Goal: Contribute content: Add original content to the website for others to see

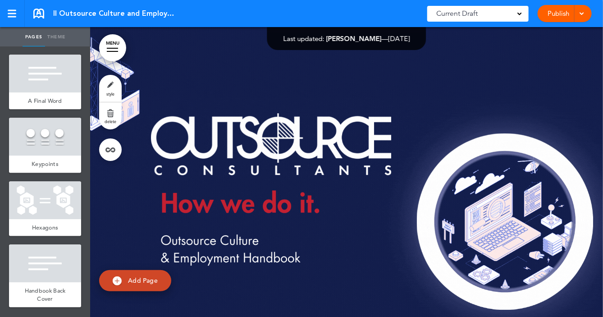
scroll to position [7340, 0]
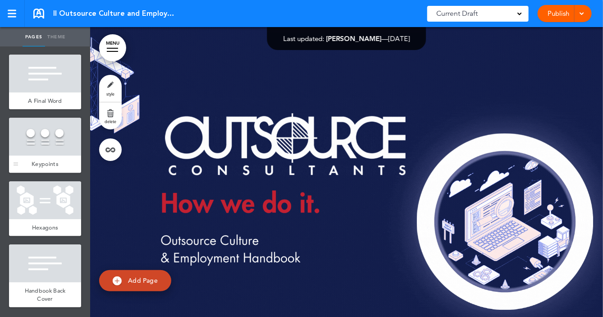
click at [54, 124] on div at bounding box center [45, 137] width 72 height 38
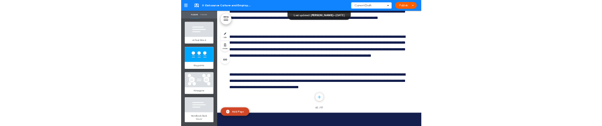
scroll to position [76793, 0]
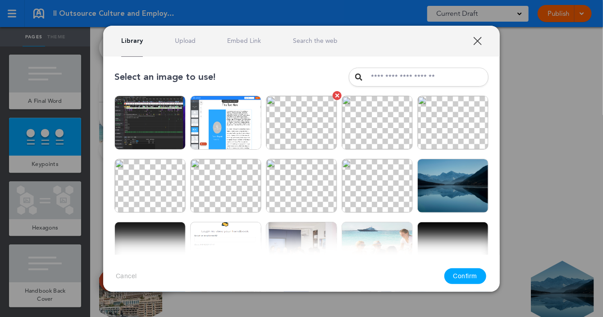
click at [304, 121] on img at bounding box center [301, 123] width 71 height 54
click at [465, 278] on button "Confirm" at bounding box center [465, 276] width 42 height 16
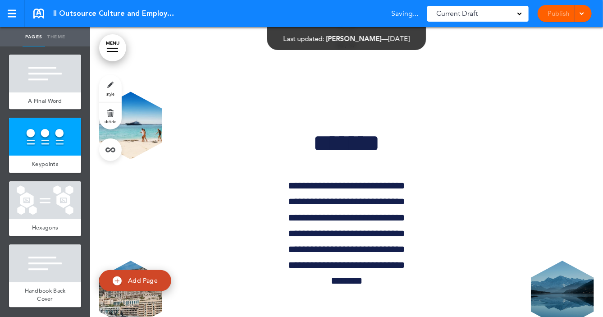
click at [353, 172] on img at bounding box center [380, 187] width 74 height 56
click at [353, 181] on img at bounding box center [380, 187] width 74 height 56
click at [456, 173] on img at bounding box center [459, 187] width 74 height 56
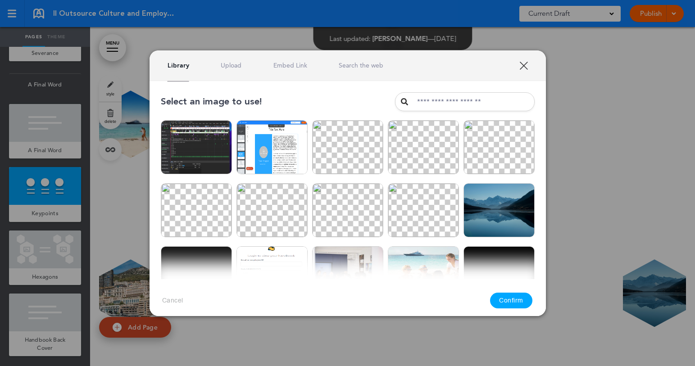
scroll to position [7284, 0]
click at [354, 155] on img at bounding box center [347, 147] width 71 height 54
click at [511, 295] on button "Confirm" at bounding box center [511, 301] width 42 height 16
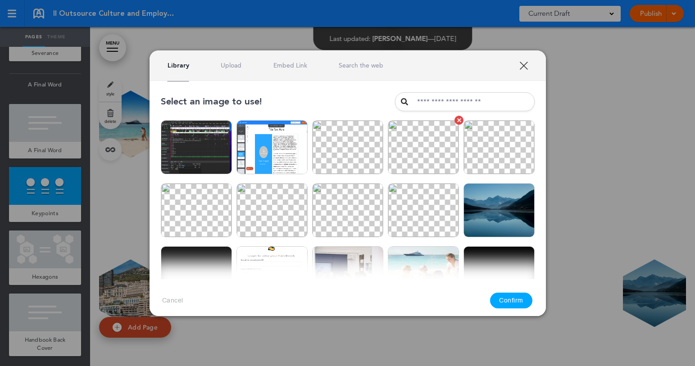
click at [419, 166] on img at bounding box center [423, 147] width 71 height 54
click at [509, 297] on button "Confirm" at bounding box center [511, 301] width 42 height 16
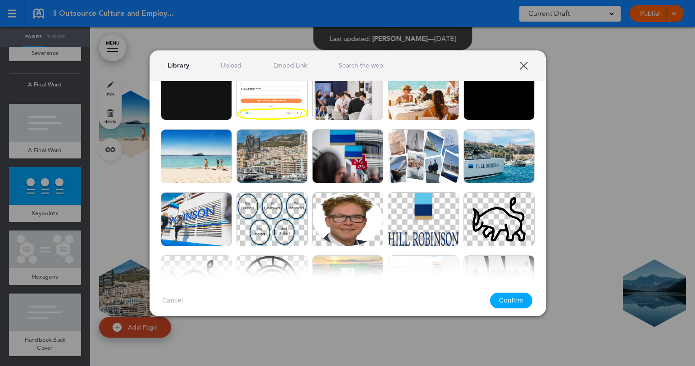
scroll to position [185, 0]
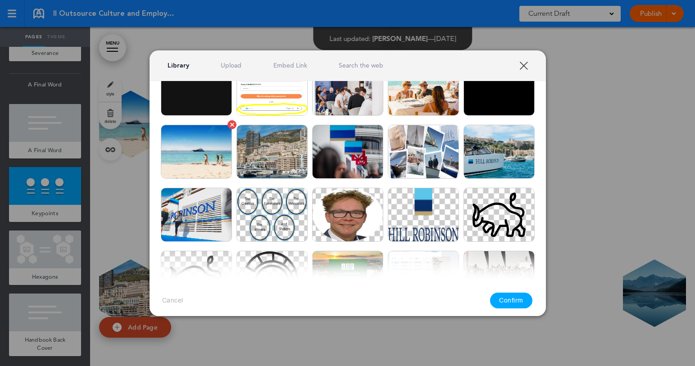
click at [217, 158] on img at bounding box center [196, 152] width 71 height 54
click at [510, 295] on button "Confirm" at bounding box center [511, 301] width 42 height 16
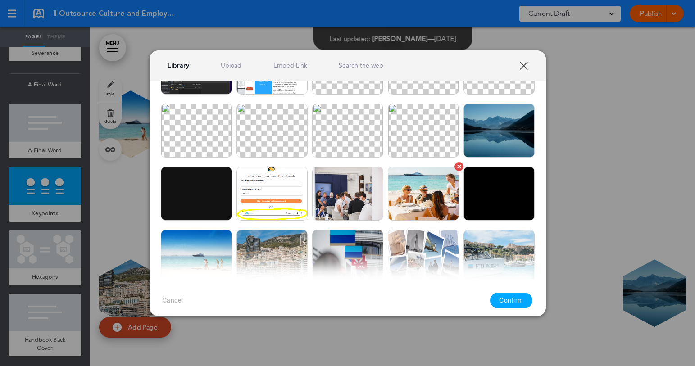
scroll to position [78, 0]
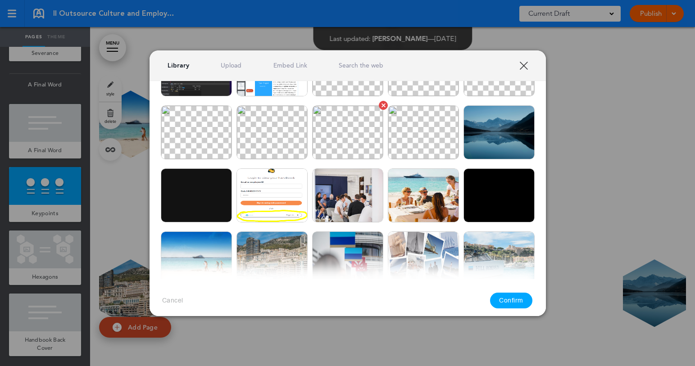
click at [351, 148] on img at bounding box center [347, 132] width 71 height 54
click at [515, 296] on button "Confirm" at bounding box center [511, 301] width 42 height 16
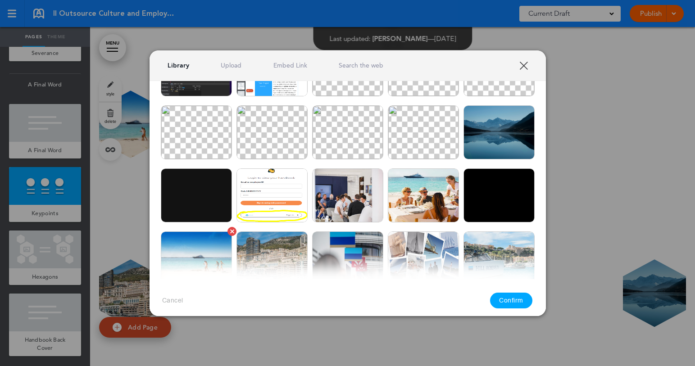
click at [206, 252] on img at bounding box center [196, 259] width 71 height 54
click at [517, 298] on button "Confirm" at bounding box center [511, 301] width 42 height 16
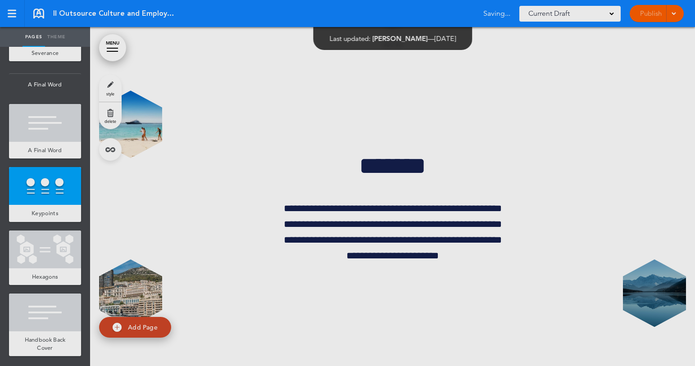
scroll to position [0, 0]
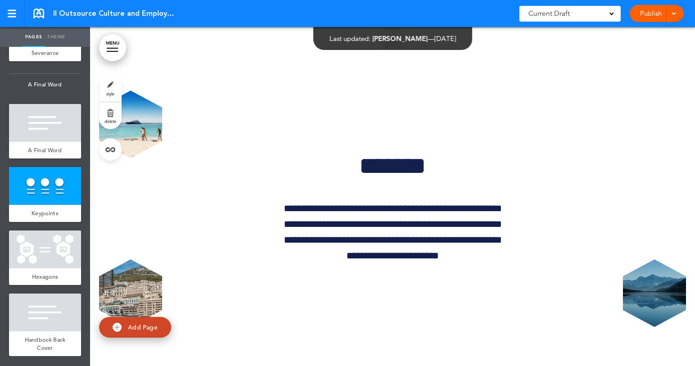
drag, startPoint x: 235, startPoint y: 156, endPoint x: 246, endPoint y: 155, distance: 10.9
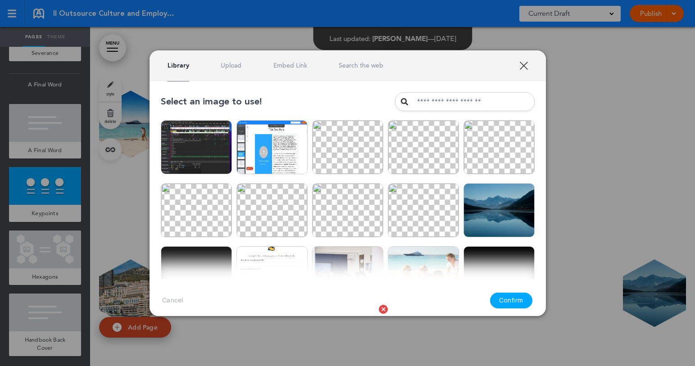
click at [341, 310] on img at bounding box center [347, 337] width 71 height 54
click at [509, 297] on button "Confirm" at bounding box center [511, 301] width 42 height 16
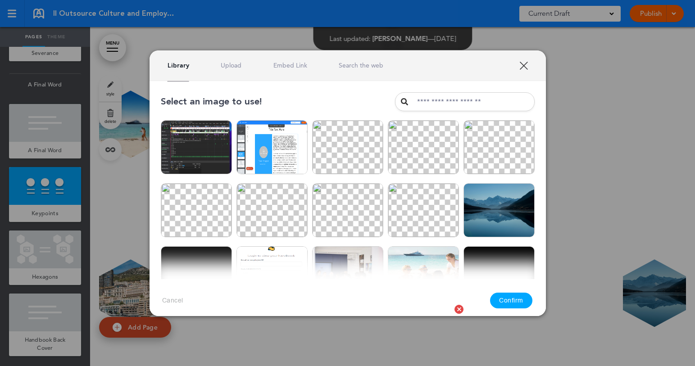
click at [429, 310] on img at bounding box center [423, 337] width 71 height 54
click at [522, 299] on button "Confirm" at bounding box center [511, 301] width 42 height 16
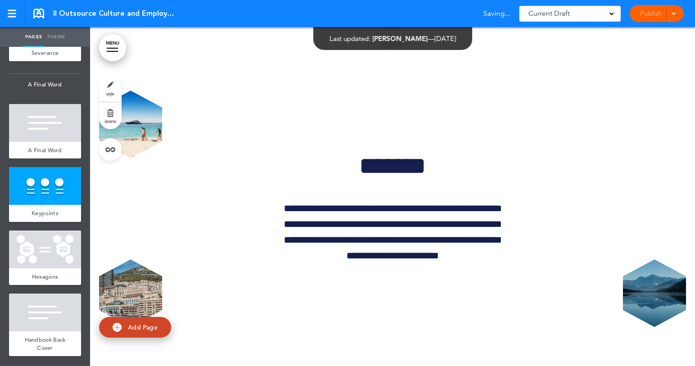
click at [401, 315] on img at bounding box center [426, 343] width 74 height 56
click at [55, 251] on div at bounding box center [45, 250] width 72 height 38
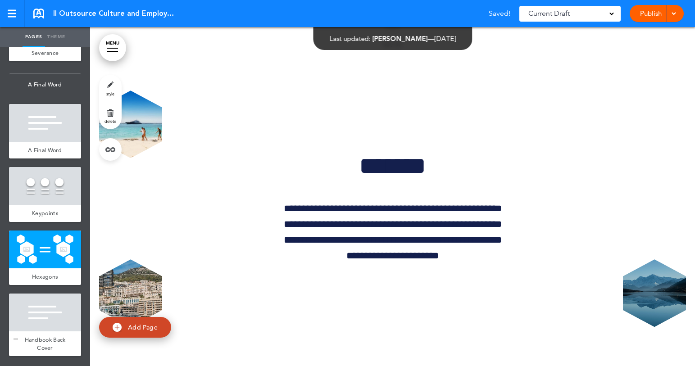
scroll to position [77253, 0]
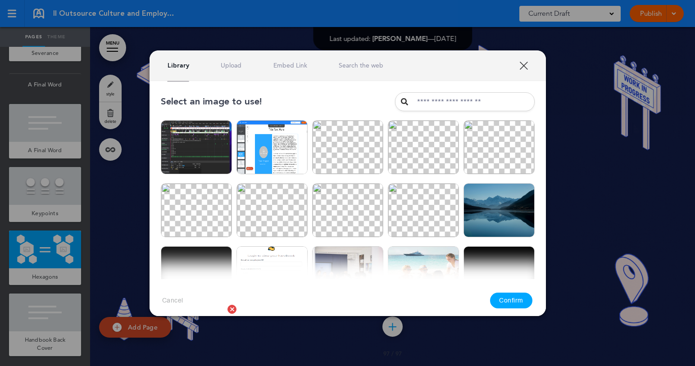
click at [199, 310] on img at bounding box center [196, 337] width 71 height 54
click at [516, 303] on button "Confirm" at bounding box center [511, 301] width 42 height 16
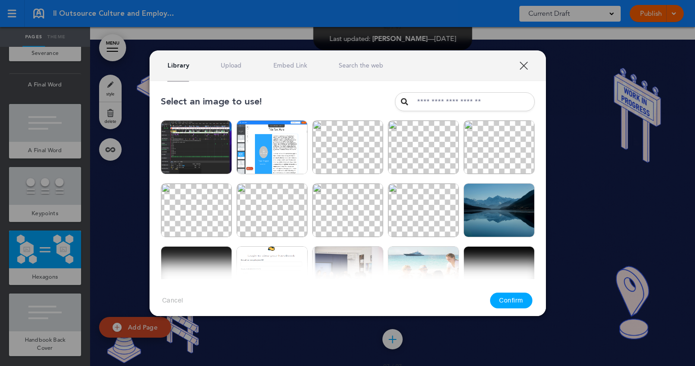
click at [525, 65] on link "XXX" at bounding box center [524, 65] width 9 height 9
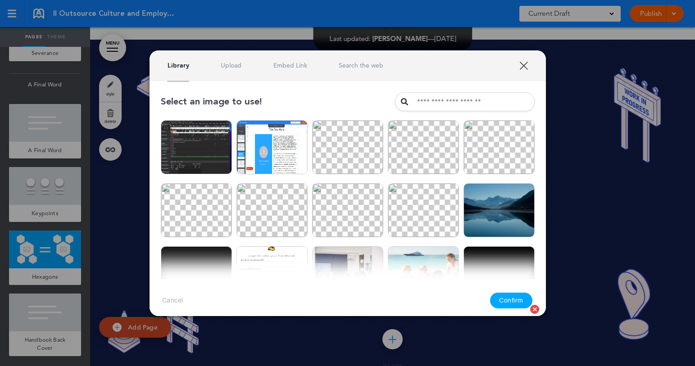
click at [509, 310] on img at bounding box center [499, 337] width 71 height 54
click at [517, 299] on button "Confirm" at bounding box center [511, 301] width 42 height 16
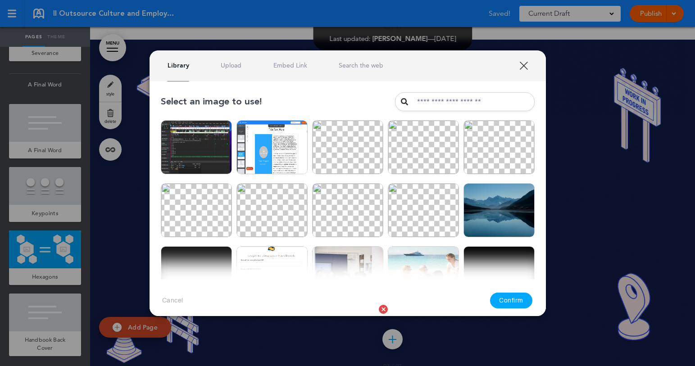
click at [335, 310] on img at bounding box center [347, 337] width 71 height 54
click at [509, 300] on button "Confirm" at bounding box center [511, 301] width 42 height 16
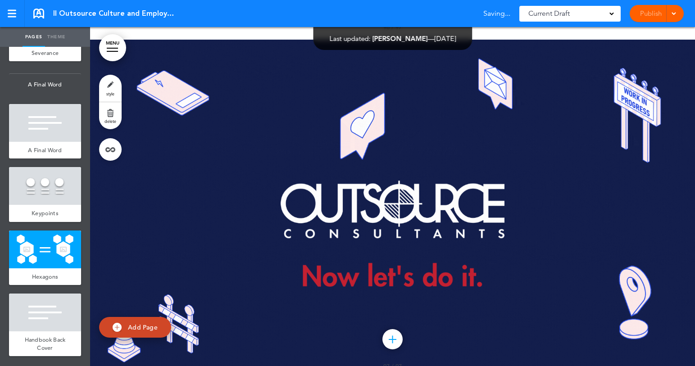
click at [528, 169] on div "**********" at bounding box center [347, 183] width 695 height 366
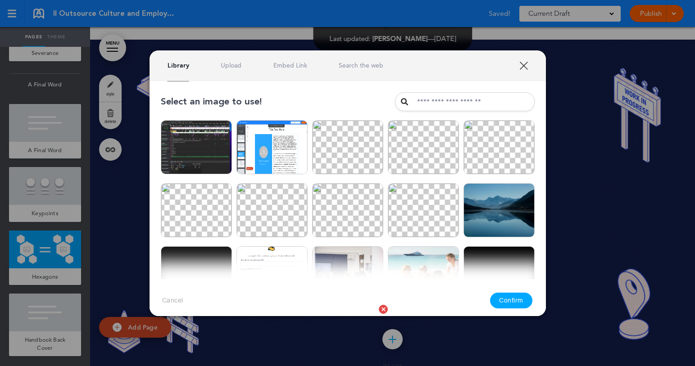
click at [359, 310] on img at bounding box center [347, 337] width 71 height 54
click at [513, 297] on button "Confirm" at bounding box center [511, 301] width 42 height 16
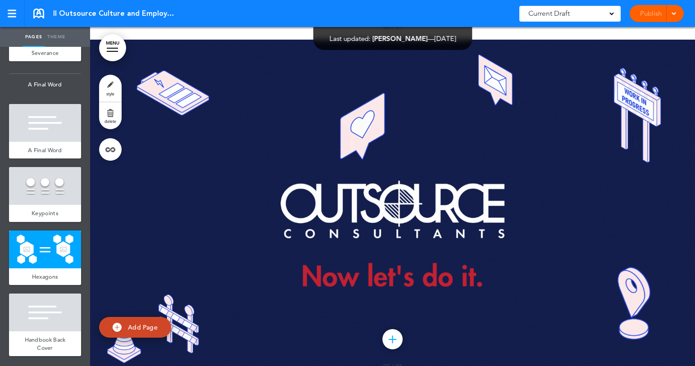
click at [245, 277] on body "Checking url availability This handbook Preview Settings Your Handbooks one two…" at bounding box center [347, 183] width 695 height 366
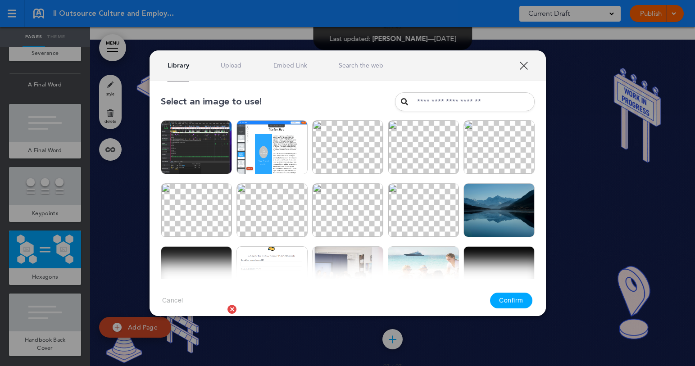
click at [220, 310] on img at bounding box center [196, 337] width 71 height 54
click at [515, 299] on button "Confirm" at bounding box center [511, 301] width 42 height 16
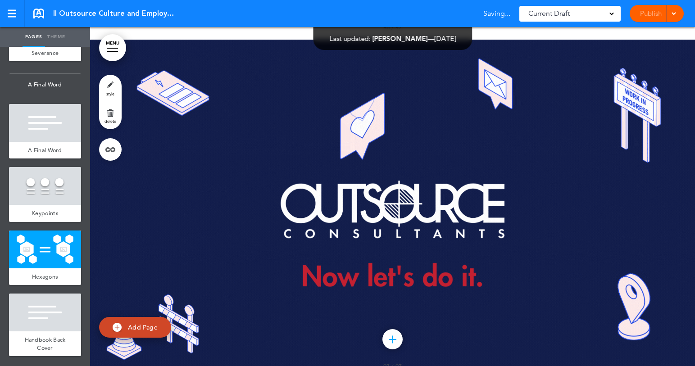
click at [528, 210] on div "**********" at bounding box center [347, 183] width 695 height 366
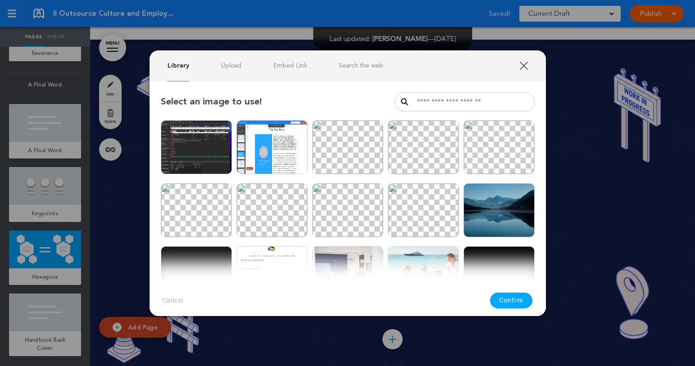
click at [528, 111] on div at bounding box center [347, 183] width 695 height 366
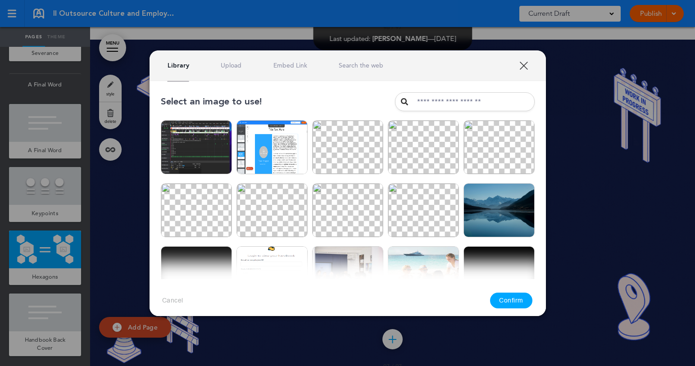
click at [526, 69] on link "XXX" at bounding box center [524, 65] width 9 height 9
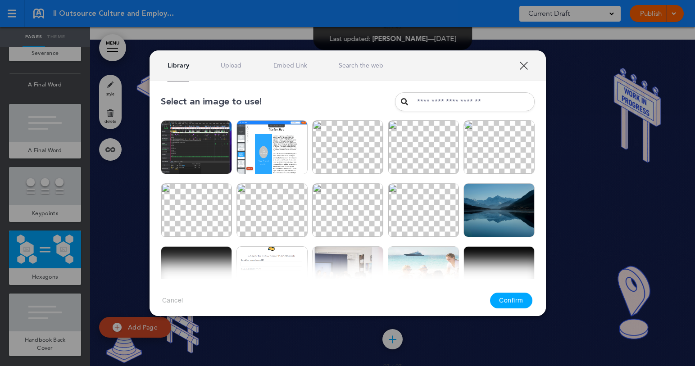
drag, startPoint x: 187, startPoint y: 179, endPoint x: 424, endPoint y: 278, distance: 256.4
click at [187, 310] on img at bounding box center [196, 337] width 71 height 54
click at [501, 295] on button "Confirm" at bounding box center [511, 301] width 42 height 16
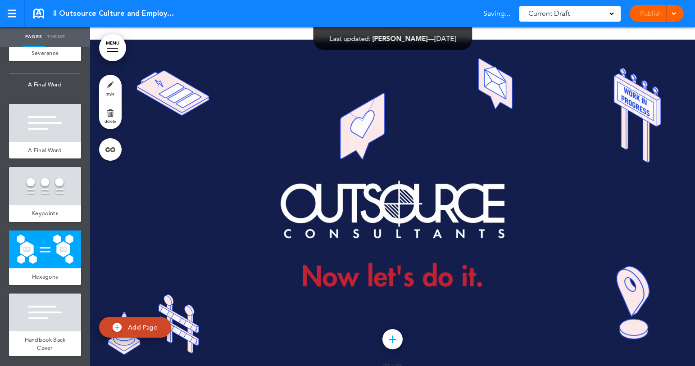
click at [528, 200] on div "**********" at bounding box center [347, 183] width 695 height 366
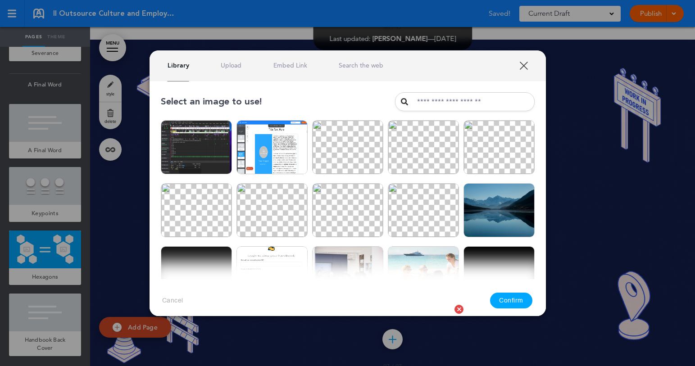
click at [420, 310] on img at bounding box center [423, 337] width 71 height 54
click at [515, 299] on button "Confirm" at bounding box center [511, 301] width 42 height 16
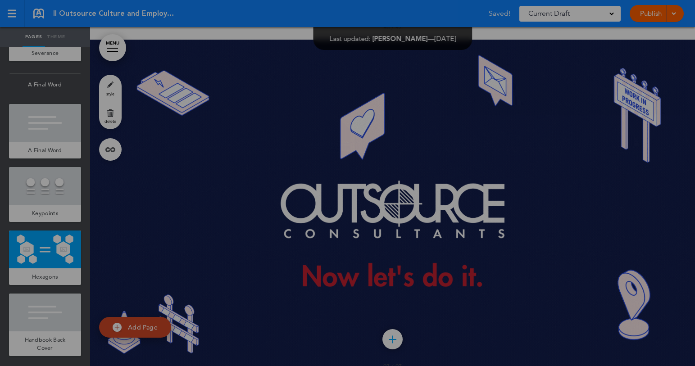
click at [528, 276] on div at bounding box center [347, 183] width 695 height 366
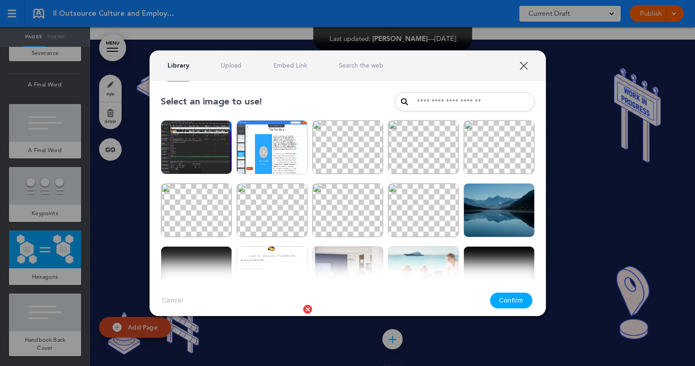
click at [276, 310] on img at bounding box center [272, 337] width 71 height 54
click at [512, 299] on button "Confirm" at bounding box center [511, 301] width 42 height 16
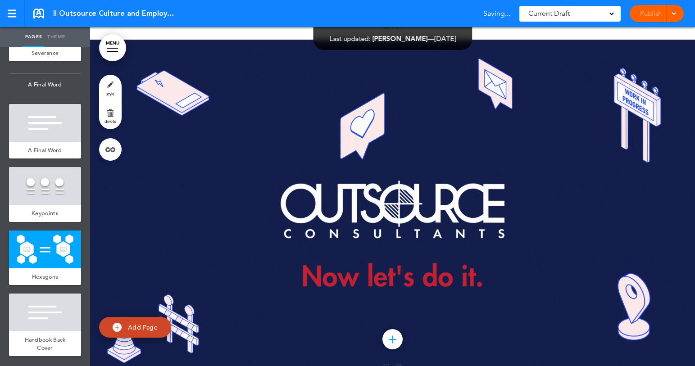
click at [528, 187] on div "**********" at bounding box center [347, 183] width 695 height 366
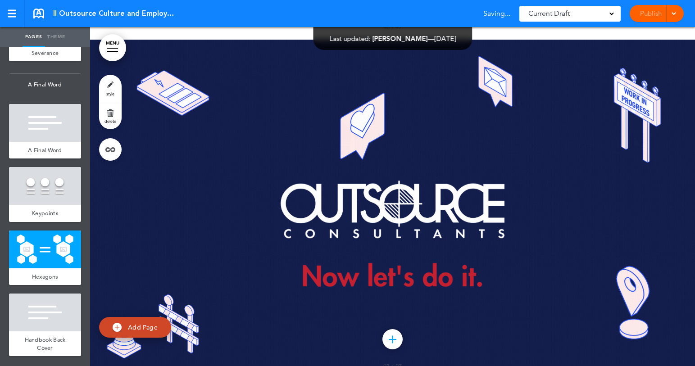
drag, startPoint x: 642, startPoint y: 111, endPoint x: 610, endPoint y: 189, distance: 84.3
click at [528, 189] on div "**********" at bounding box center [347, 183] width 695 height 366
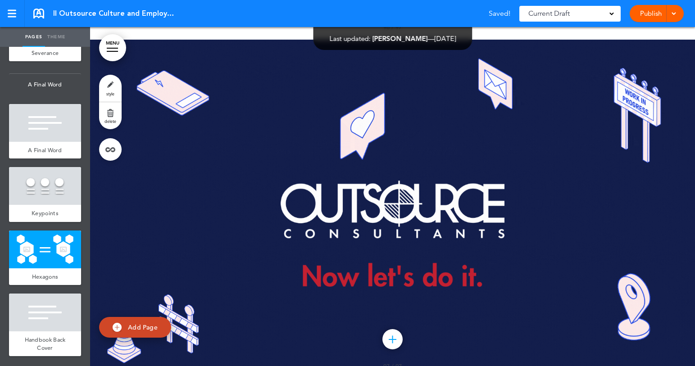
drag, startPoint x: 574, startPoint y: 273, endPoint x: 233, endPoint y: 279, distance: 341.2
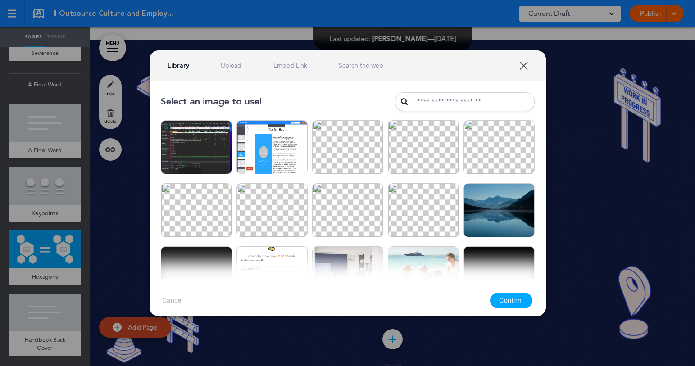
click at [315, 316] on div at bounding box center [347, 183] width 695 height 366
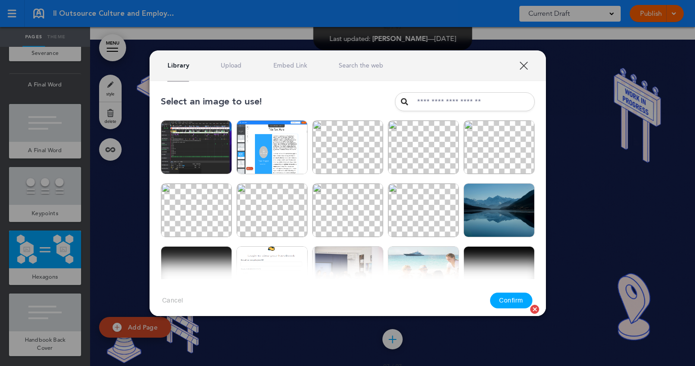
click at [470, 310] on img at bounding box center [499, 337] width 71 height 54
click at [517, 296] on button "Confirm" at bounding box center [511, 301] width 42 height 16
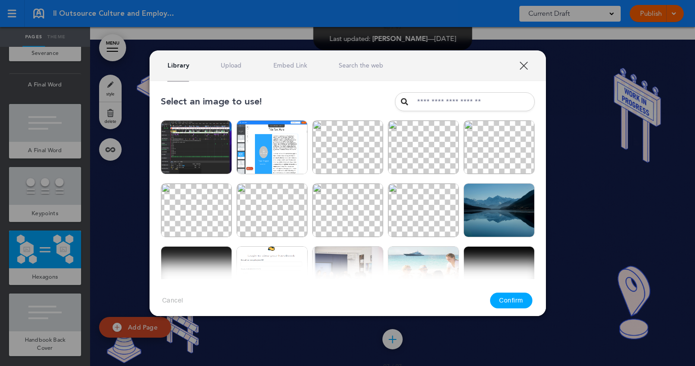
click at [510, 301] on button "Confirm" at bounding box center [511, 301] width 42 height 16
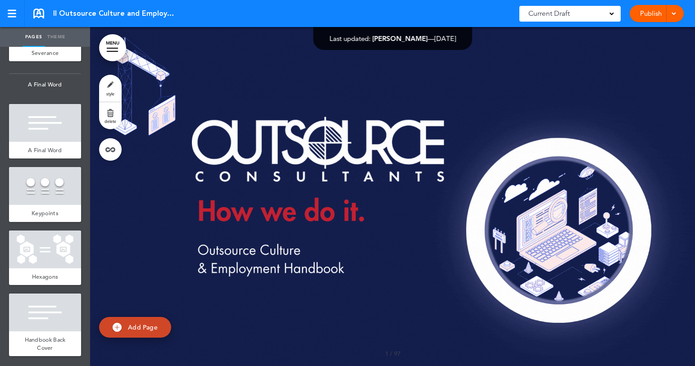
scroll to position [7284, 0]
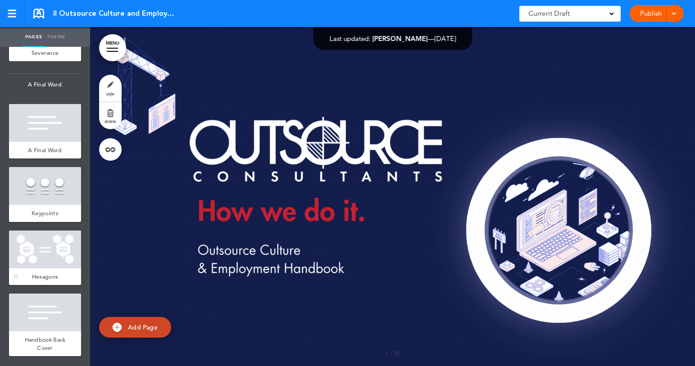
click at [43, 244] on div at bounding box center [45, 250] width 72 height 38
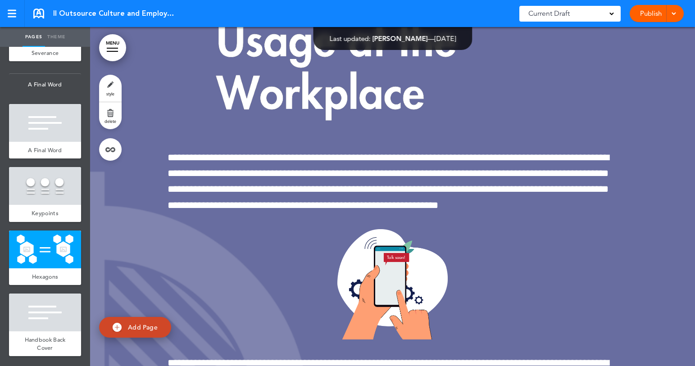
scroll to position [77221, 0]
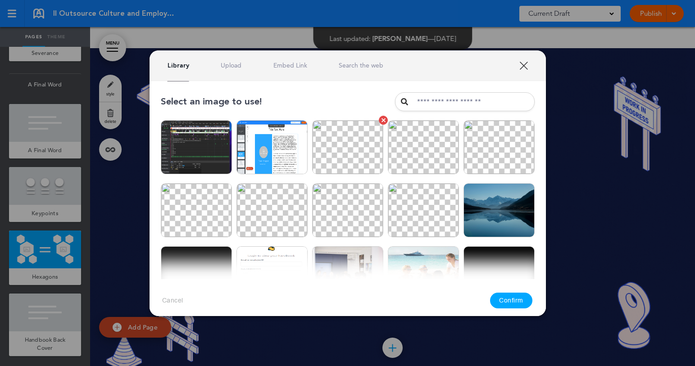
click at [326, 160] on img at bounding box center [347, 147] width 71 height 54
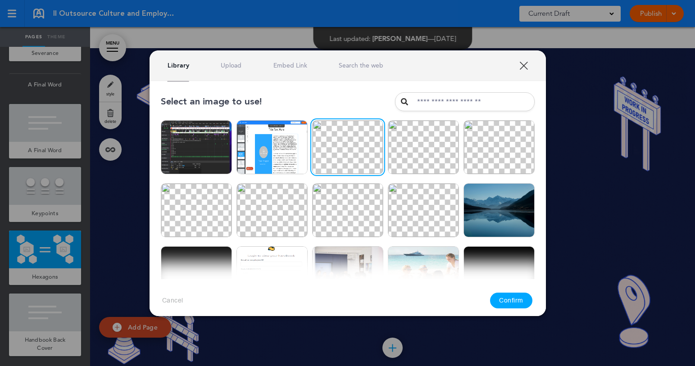
click at [513, 301] on button "Confirm" at bounding box center [511, 301] width 42 height 16
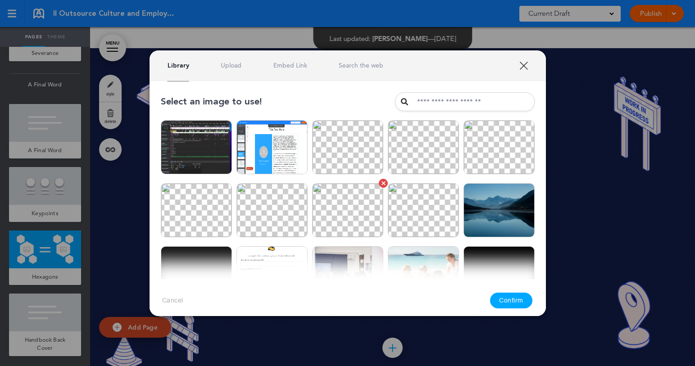
click at [333, 210] on img at bounding box center [347, 210] width 71 height 54
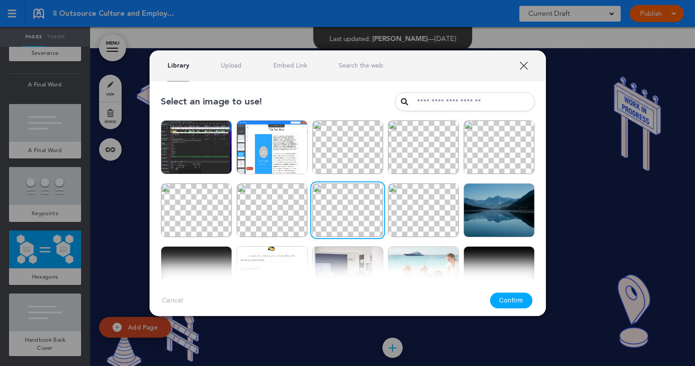
click at [505, 296] on button "Confirm" at bounding box center [511, 301] width 42 height 16
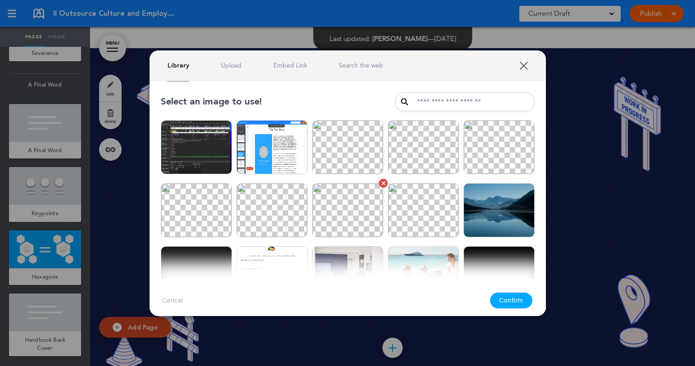
click at [346, 216] on img at bounding box center [347, 210] width 71 height 54
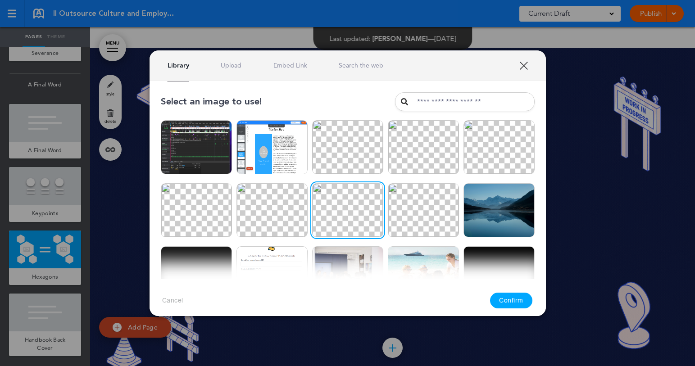
click at [507, 307] on button "Confirm" at bounding box center [511, 301] width 42 height 16
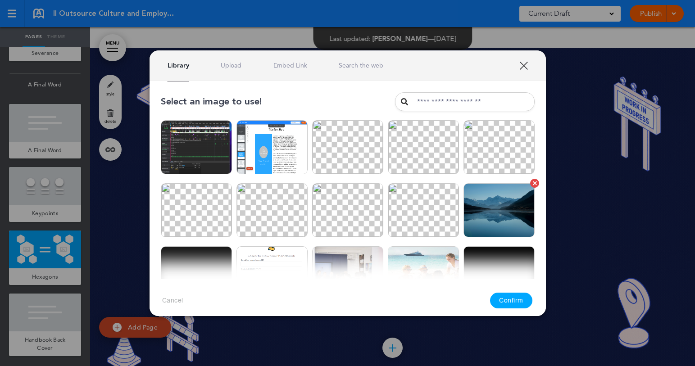
click at [507, 216] on img at bounding box center [499, 210] width 71 height 54
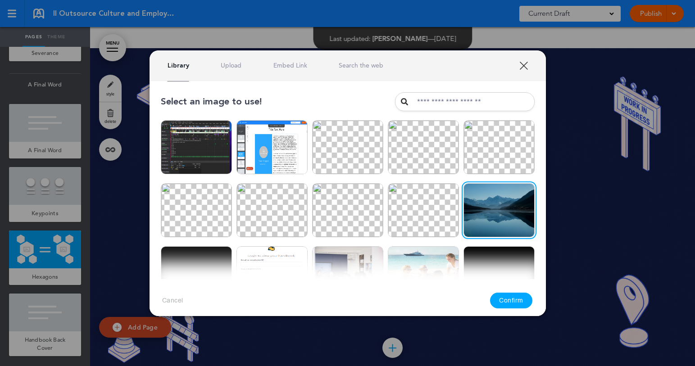
click at [522, 297] on button "Confirm" at bounding box center [511, 301] width 42 height 16
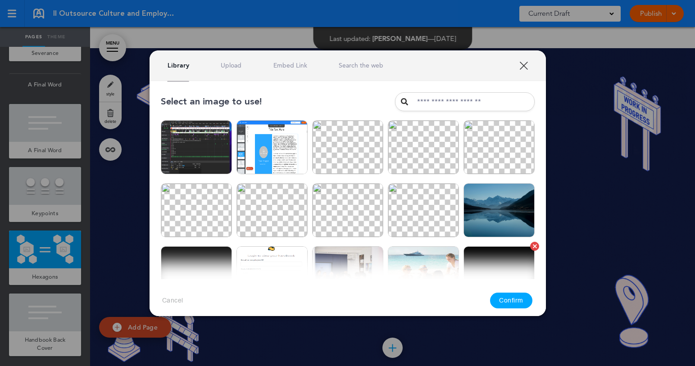
click at [521, 211] on img at bounding box center [499, 210] width 71 height 54
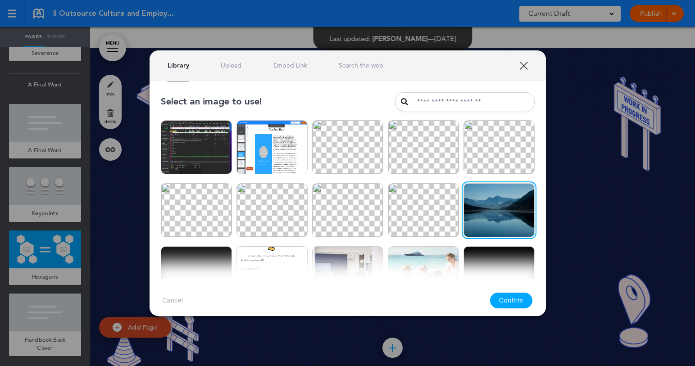
click at [513, 299] on button "Confirm" at bounding box center [511, 301] width 42 height 16
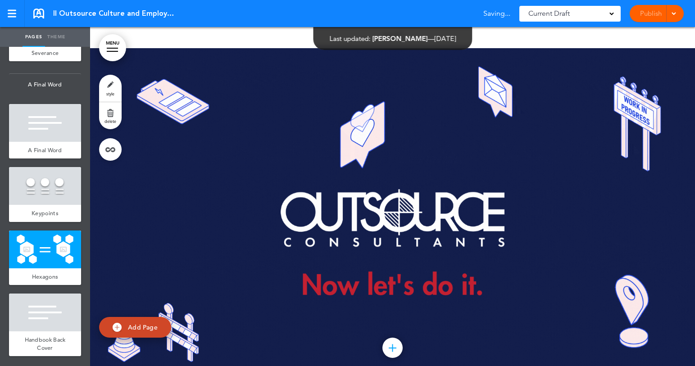
click at [208, 198] on img at bounding box center [190, 211] width 74 height 56
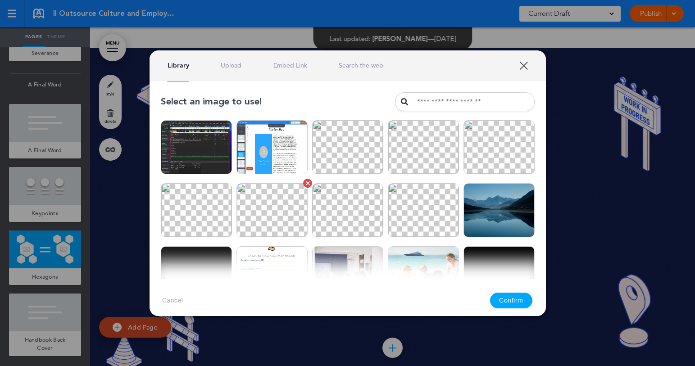
drag, startPoint x: 256, startPoint y: 226, endPoint x: 288, endPoint y: 216, distance: 33.5
click at [288, 216] on img at bounding box center [272, 210] width 71 height 54
click at [417, 212] on img at bounding box center [423, 210] width 71 height 54
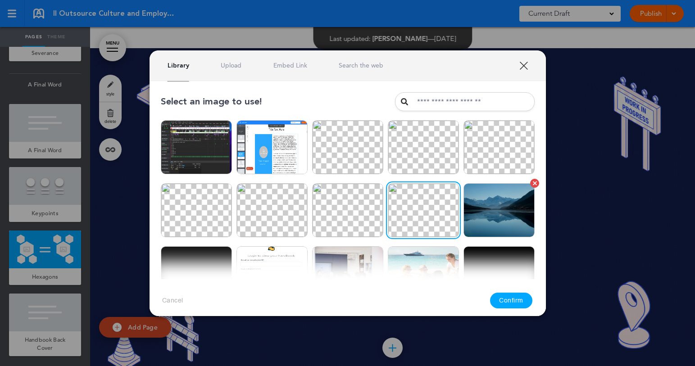
click at [479, 210] on img at bounding box center [499, 210] width 71 height 54
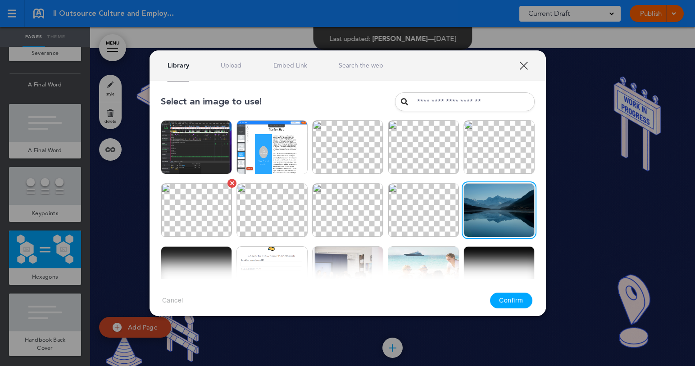
click at [180, 210] on img at bounding box center [196, 210] width 71 height 54
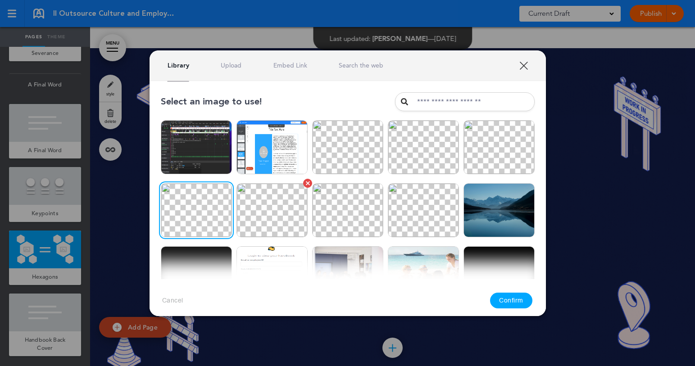
click at [259, 210] on img at bounding box center [272, 210] width 71 height 54
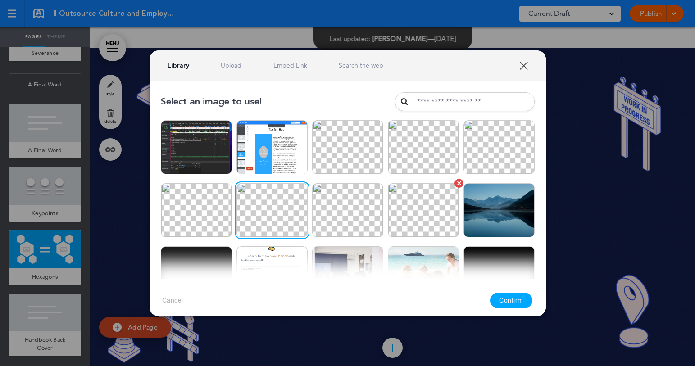
click at [350, 213] on img at bounding box center [347, 210] width 71 height 54
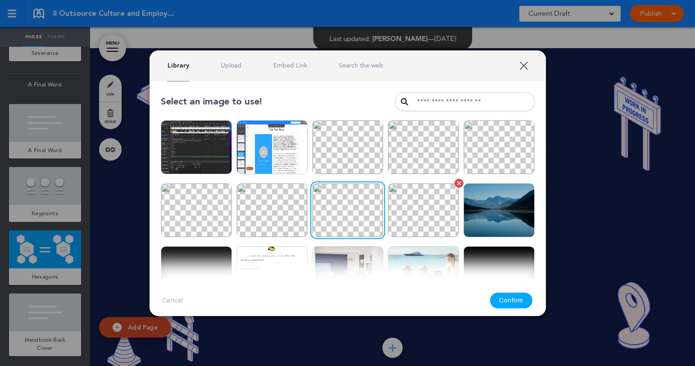
click at [407, 209] on img at bounding box center [423, 210] width 71 height 54
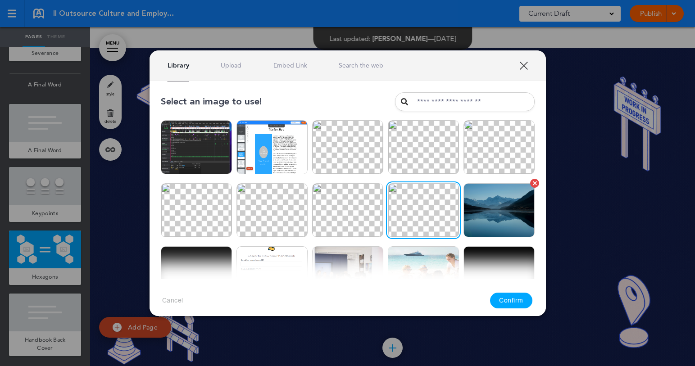
click at [468, 214] on img at bounding box center [499, 210] width 71 height 54
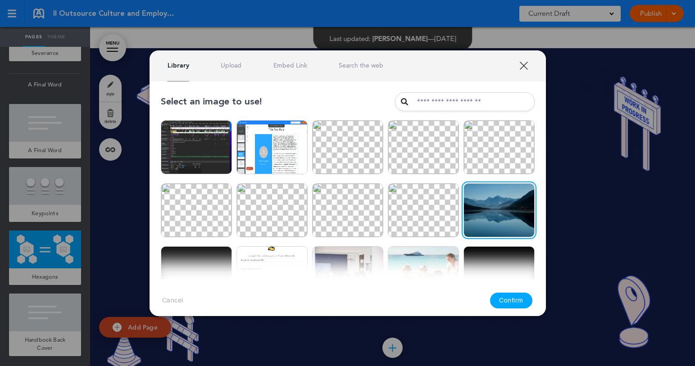
click at [514, 302] on button "Confirm" at bounding box center [511, 301] width 42 height 16
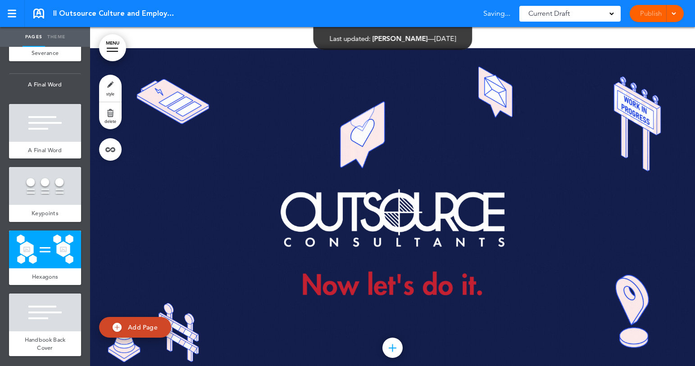
click at [573, 230] on div "**********" at bounding box center [347, 183] width 695 height 366
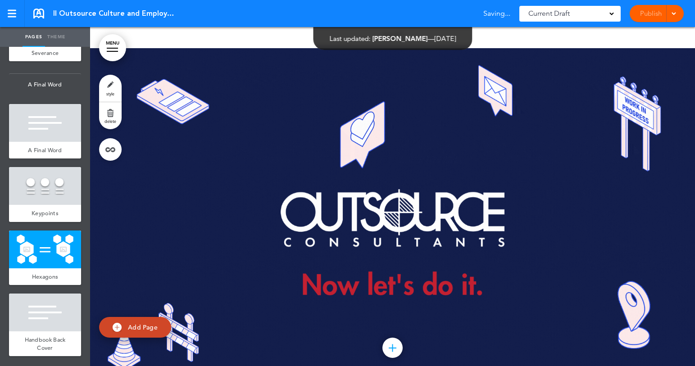
click at [494, 275] on img at bounding box center [505, 277] width 74 height 56
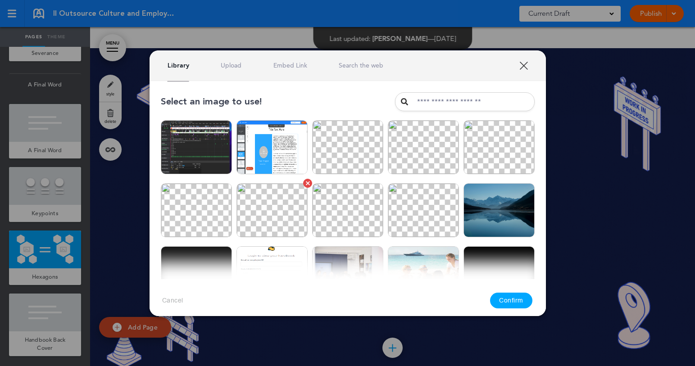
click at [265, 202] on img at bounding box center [272, 210] width 71 height 54
click at [514, 298] on button "Confirm" at bounding box center [511, 301] width 42 height 16
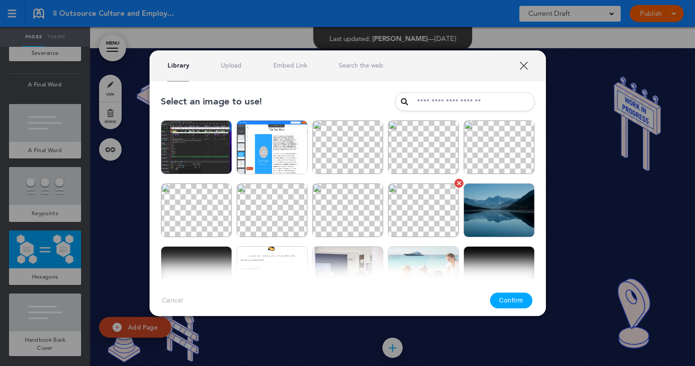
click at [436, 216] on img at bounding box center [423, 210] width 71 height 54
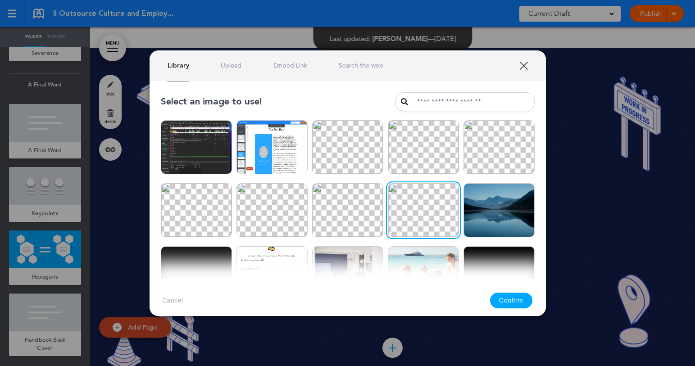
click at [504, 294] on button "Confirm" at bounding box center [511, 301] width 42 height 16
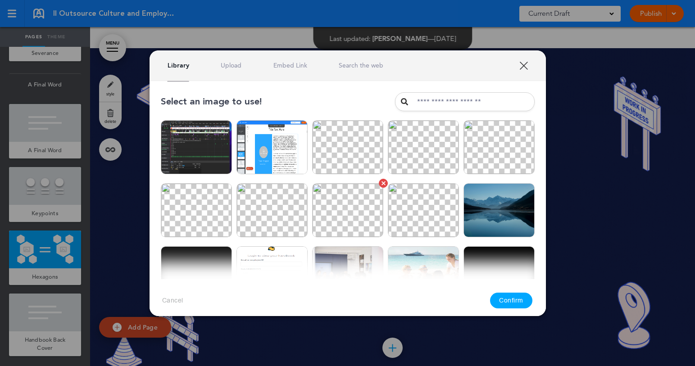
click at [350, 214] on img at bounding box center [347, 210] width 71 height 54
click at [513, 295] on button "Confirm" at bounding box center [511, 301] width 42 height 16
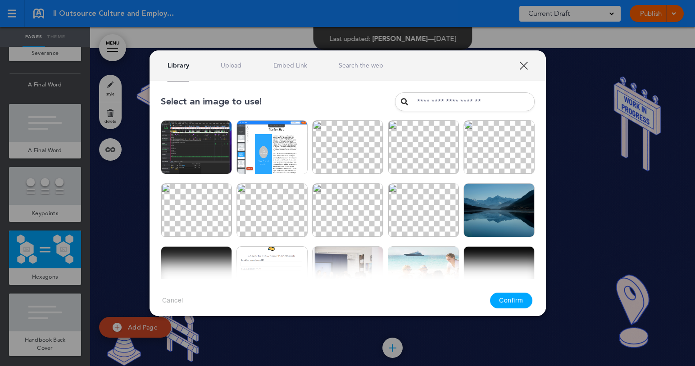
click at [493, 218] on img at bounding box center [499, 210] width 71 height 54
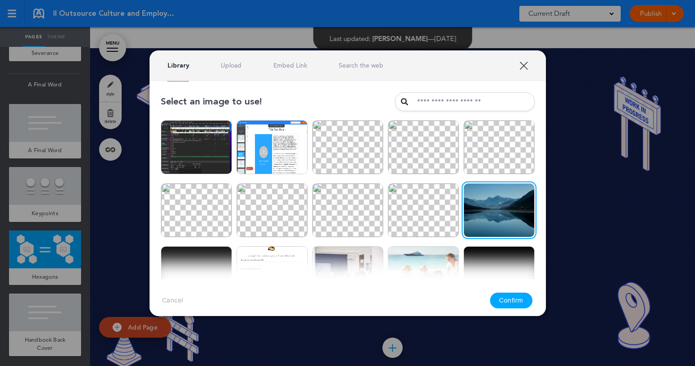
click at [528, 301] on button "Confirm" at bounding box center [511, 301] width 42 height 16
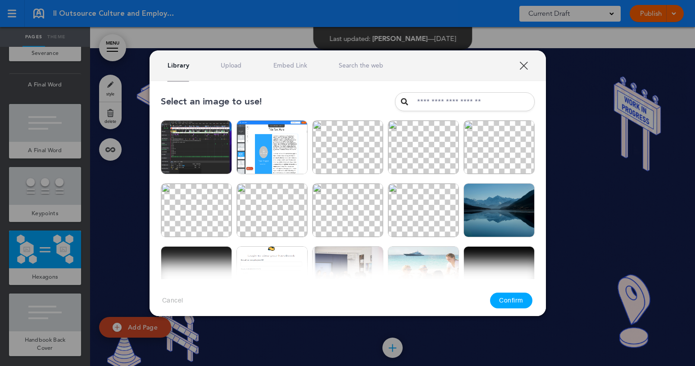
click at [605, 329] on div at bounding box center [347, 183] width 695 height 366
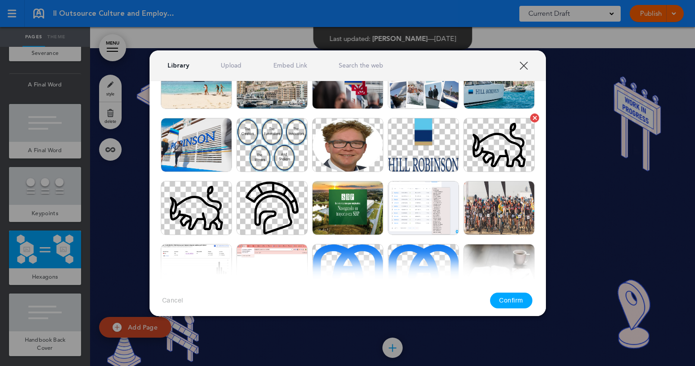
scroll to position [0, 0]
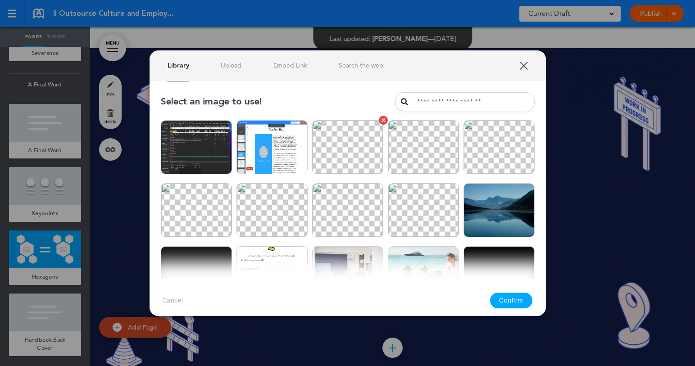
click at [348, 155] on img at bounding box center [347, 147] width 71 height 54
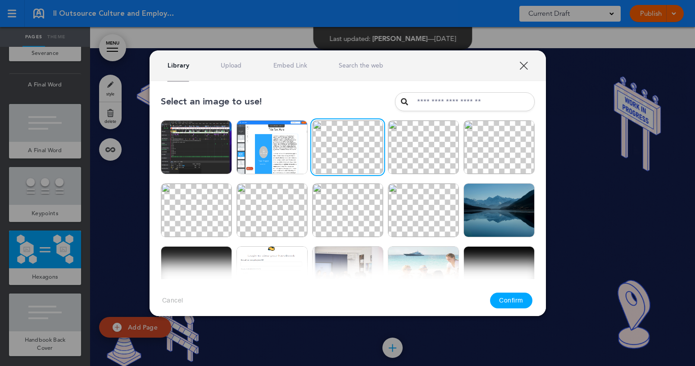
click at [510, 302] on button "Confirm" at bounding box center [511, 301] width 42 height 16
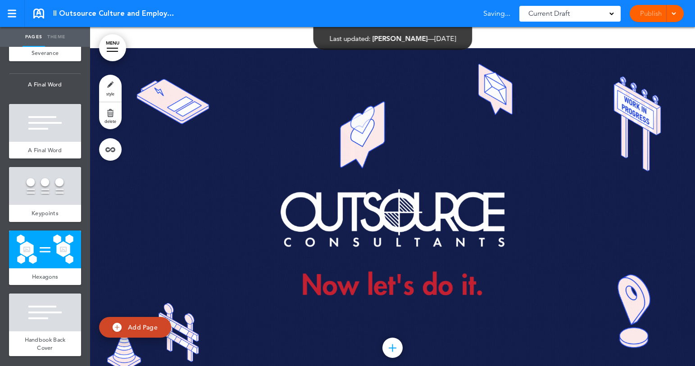
click at [588, 216] on div "**********" at bounding box center [347, 183] width 695 height 366
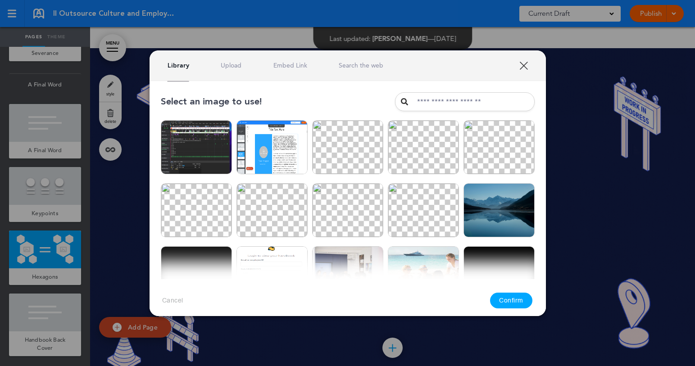
click at [523, 65] on link "XXX" at bounding box center [524, 65] width 9 height 9
